Goal: Information Seeking & Learning: Find specific fact

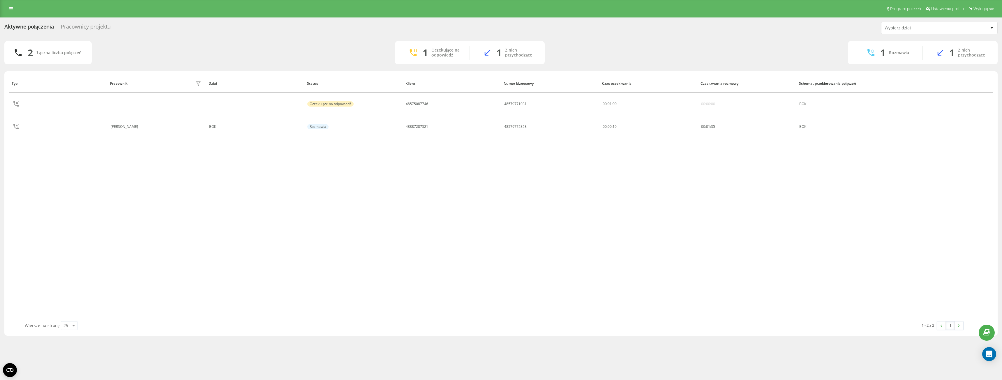
click at [98, 26] on div "Pracownicy projektu" at bounding box center [86, 28] width 50 height 9
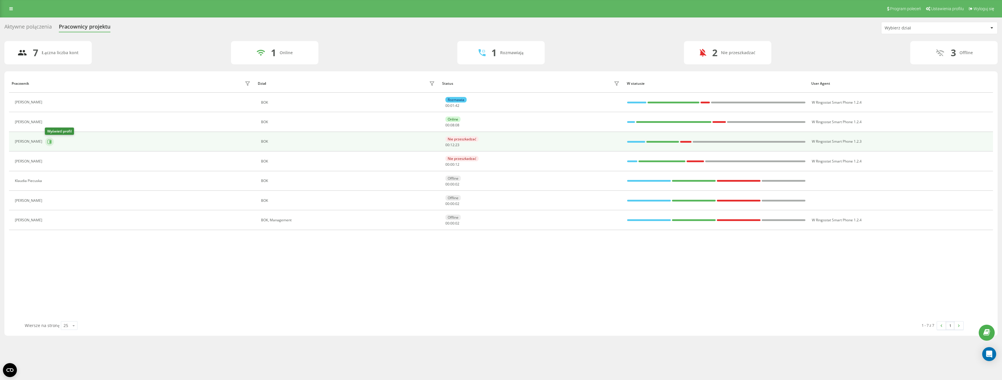
click at [50, 144] on button at bounding box center [49, 141] width 9 height 9
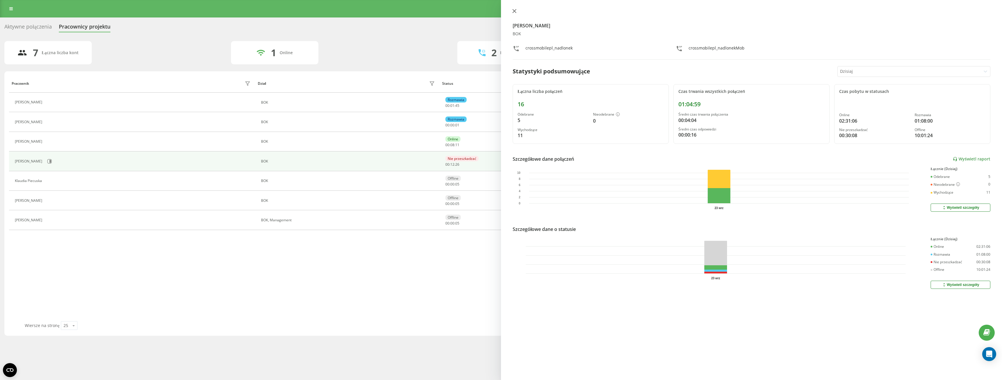
click at [514, 10] on icon at bounding box center [514, 11] width 4 height 4
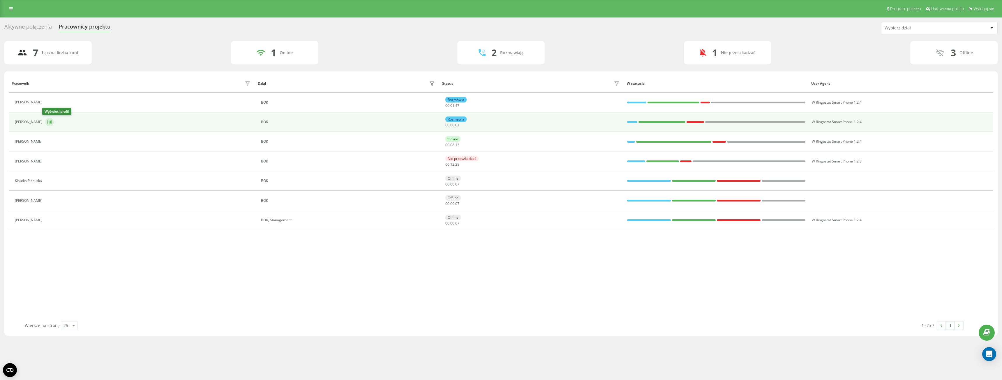
click at [47, 122] on icon at bounding box center [49, 122] width 5 height 5
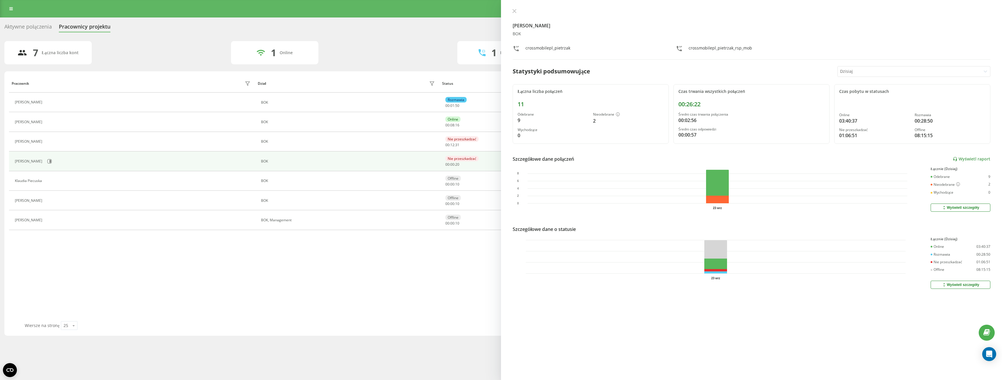
click at [515, 8] on div "Maciej Pietrzak BOK crossmobilepl_pietrzak crossmobilepl_pietrzak_rsp_mob Staty…" at bounding box center [751, 190] width 501 height 380
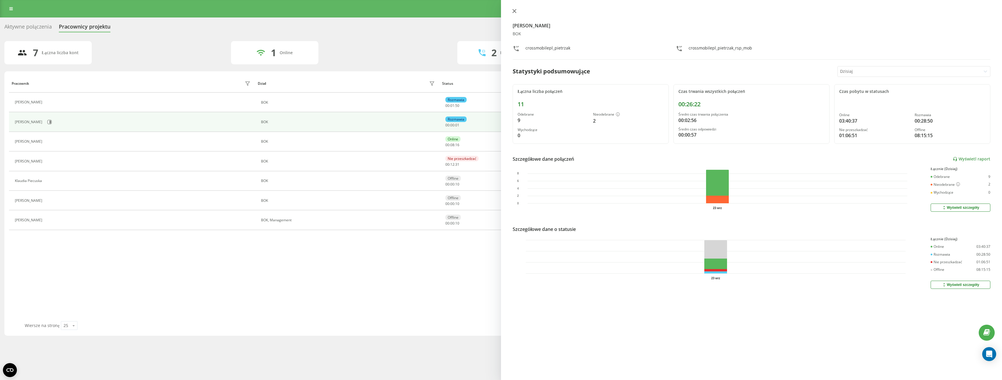
click at [515, 10] on icon at bounding box center [514, 11] width 4 height 4
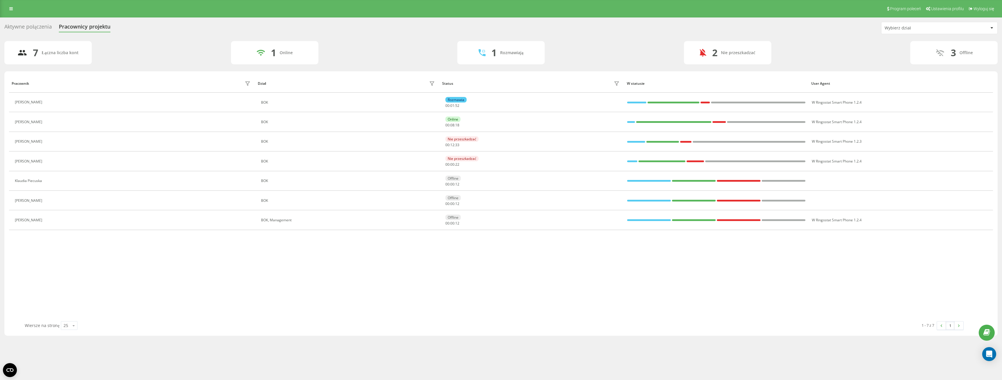
click at [325, 52] on div "7 Łączna liczba kont 1 Online 1 Rozmawiają 2 Nie przeszkadzać 3 Offline" at bounding box center [500, 52] width 993 height 23
click at [30, 24] on div "Aktywne połączenia" at bounding box center [27, 28] width 47 height 9
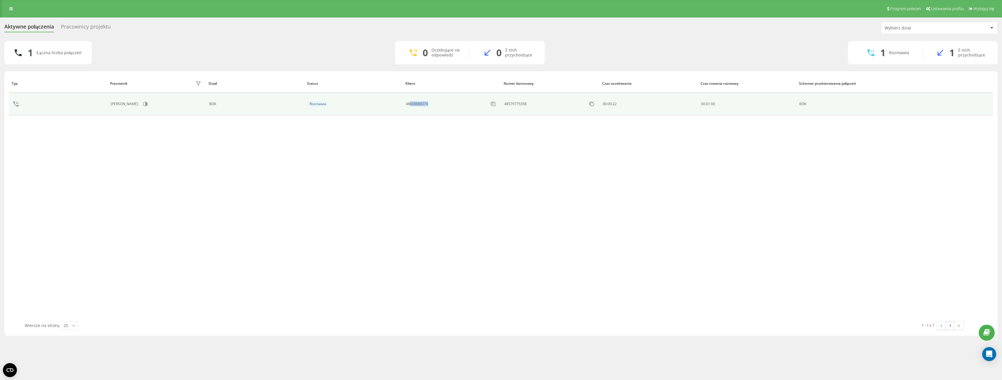
drag, startPoint x: 432, startPoint y: 102, endPoint x: 410, endPoint y: 104, distance: 22.5
click at [410, 104] on div "48608888276" at bounding box center [452, 103] width 92 height 9
copy div "608888276"
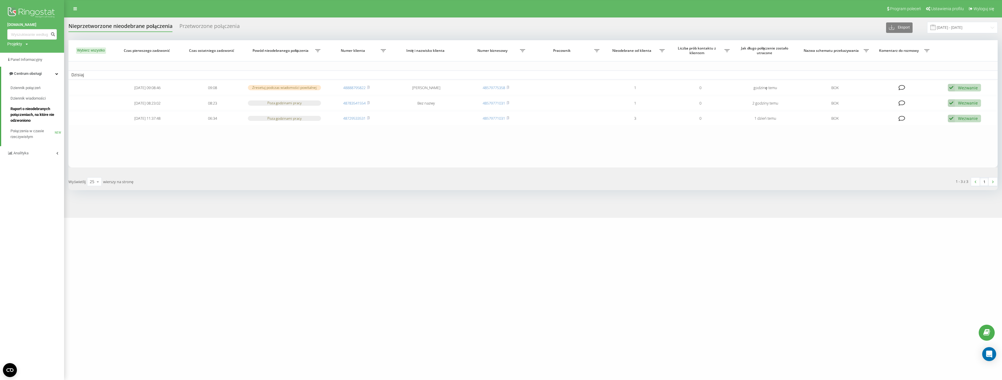
click at [36, 108] on span "Raport o nieodebranych połączeniach, na które nie odzwoniono" at bounding box center [35, 114] width 51 height 17
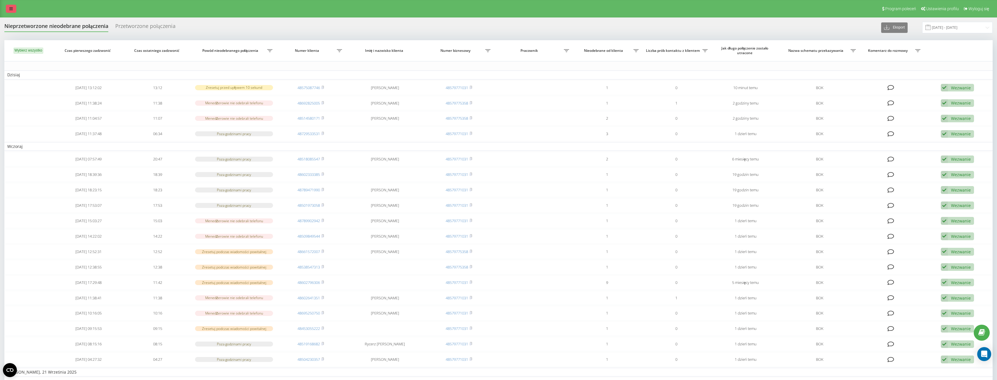
click at [16, 11] on link at bounding box center [11, 9] width 10 height 8
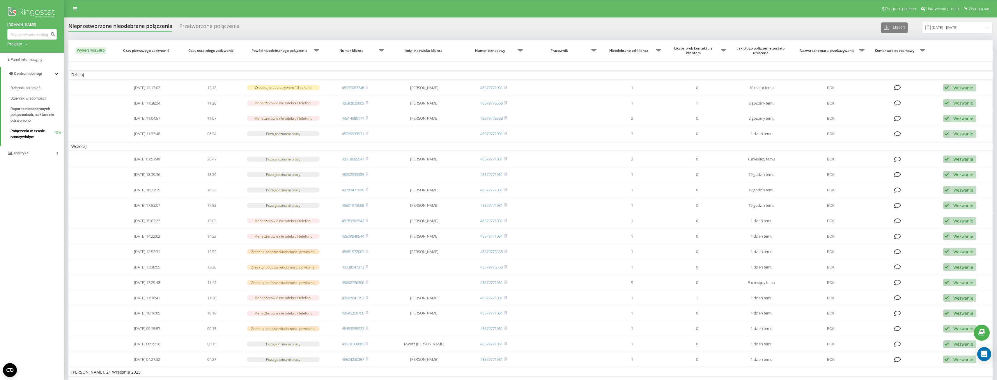
click at [37, 133] on span "Połączenia w czasie rzeczywistym" at bounding box center [32, 134] width 44 height 12
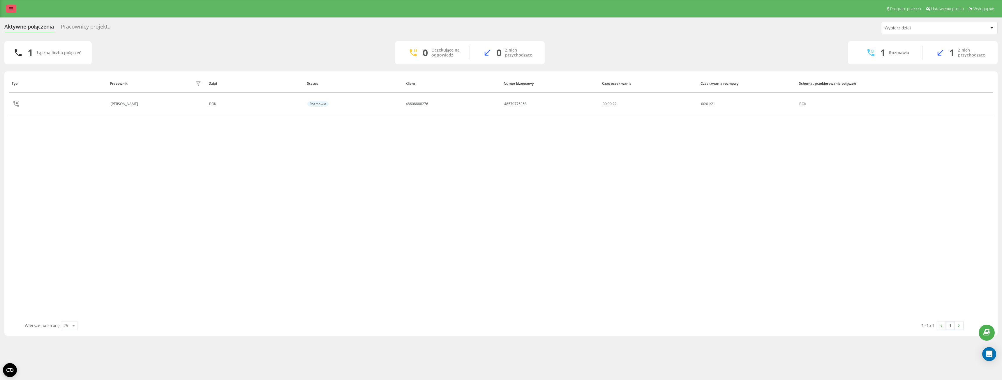
click at [14, 9] on link at bounding box center [11, 9] width 10 height 8
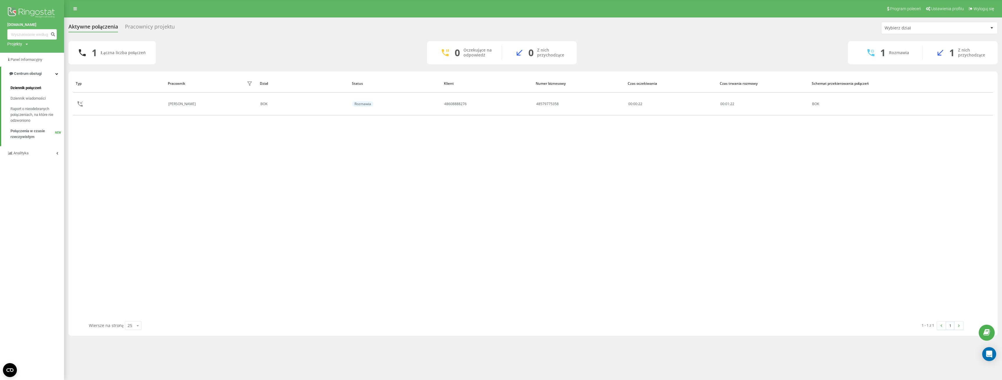
click at [36, 93] on link "Dziennik połączeń" at bounding box center [37, 88] width 54 height 10
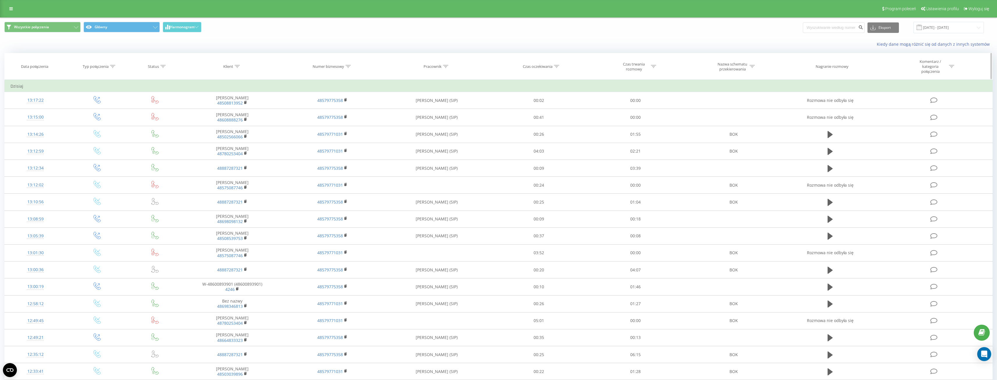
click at [236, 67] on icon at bounding box center [237, 66] width 5 height 3
click at [238, 106] on form "Zawiera Anuluj OK" at bounding box center [232, 110] width 51 height 37
click at [238, 106] on input "text" at bounding box center [232, 111] width 51 height 10
paste input "608888276"
type input "608888276"
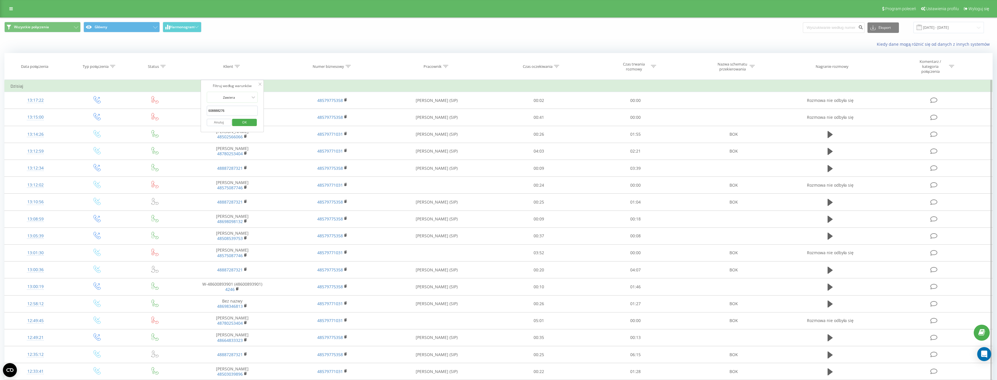
click at [244, 124] on span "OK" at bounding box center [244, 122] width 16 height 9
